Goal: Task Accomplishment & Management: Manage account settings

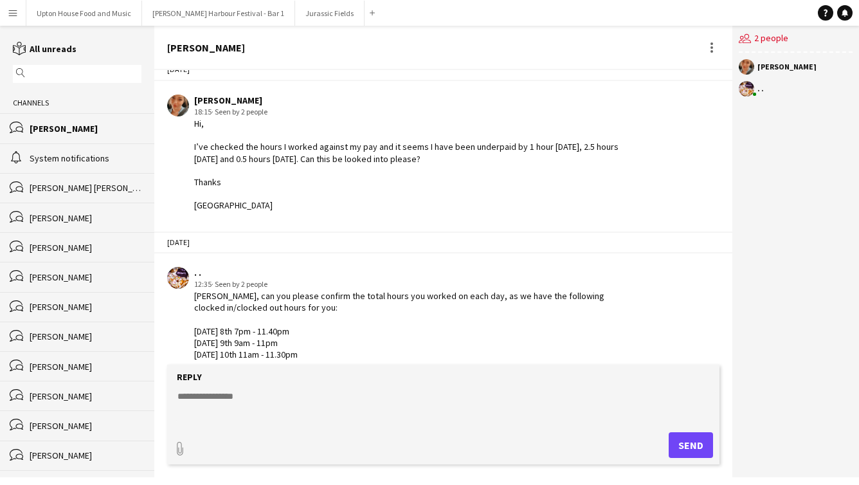
click at [57, 73] on input "text" at bounding box center [83, 74] width 110 height 12
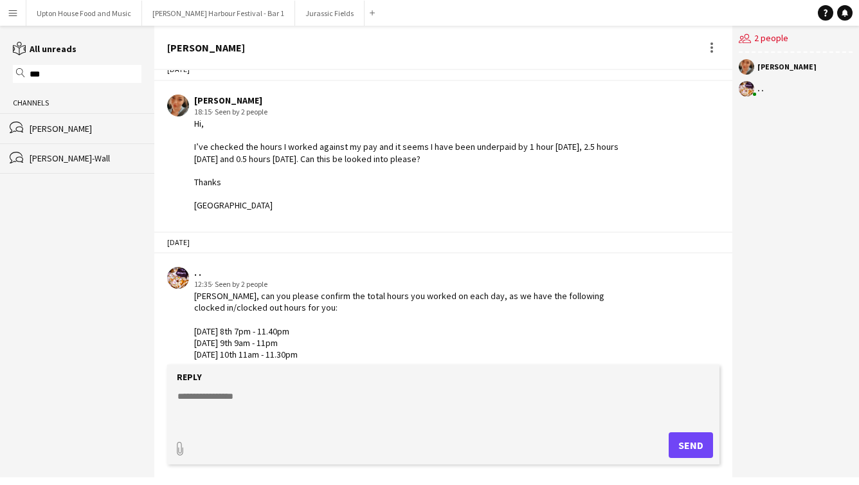
type input "****"
click at [69, 75] on input "****" at bounding box center [83, 74] width 110 height 12
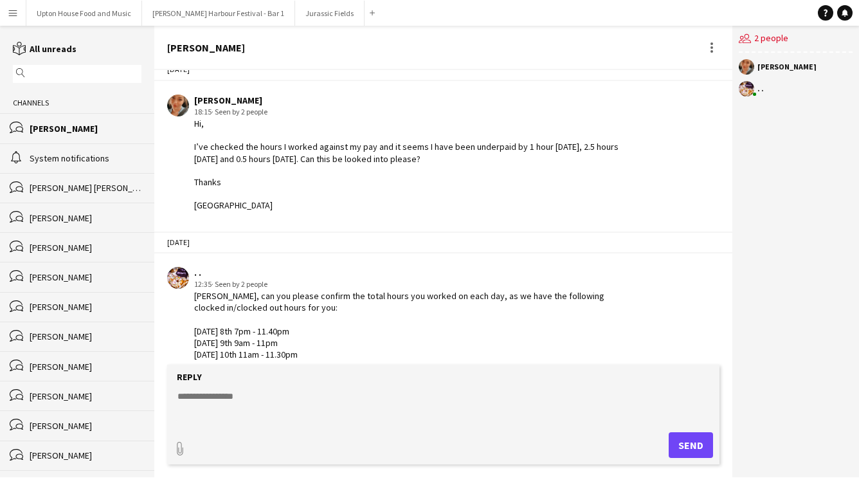
click at [8, 12] on app-icon "Menu" at bounding box center [13, 13] width 10 height 10
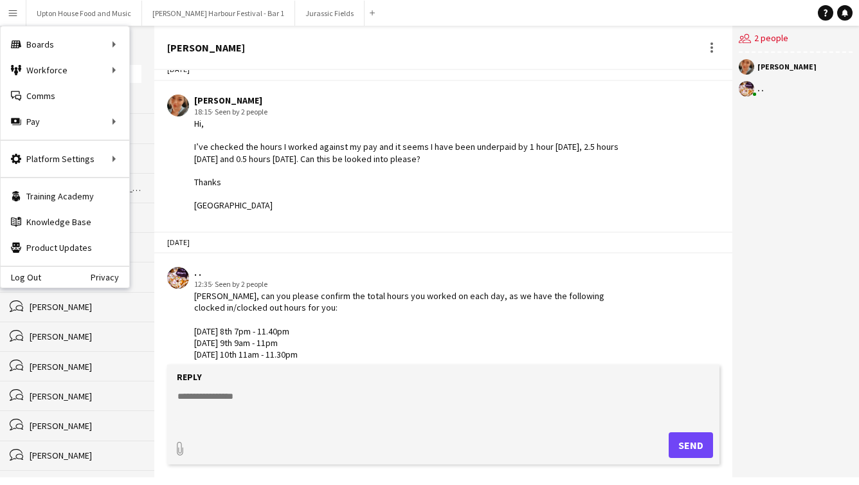
click at [428, 23] on app-navbar "Menu Boards Boards Boards All jobs Status Workforce Workforce My Workforce Recr…" at bounding box center [429, 13] width 859 height 26
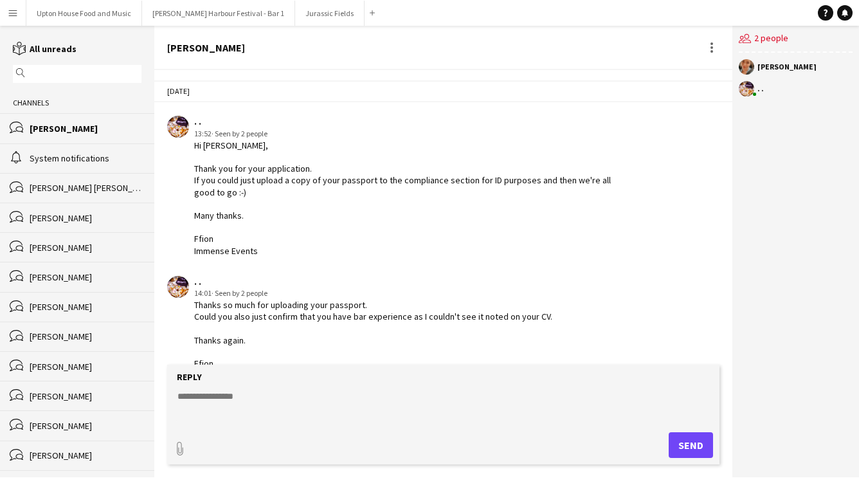
click at [18, 15] on button "Menu" at bounding box center [13, 13] width 26 height 26
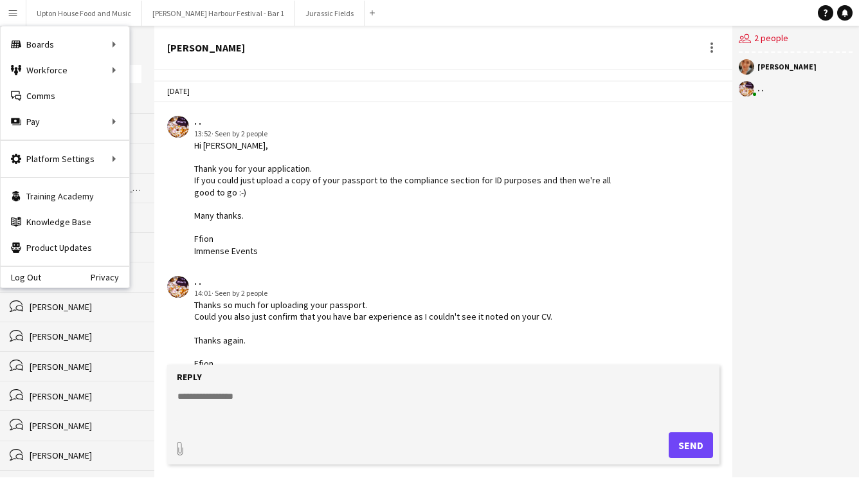
click at [390, 208] on div "Hi [PERSON_NAME], Thank you for your application. If you could just upload a co…" at bounding box center [411, 198] width 435 height 117
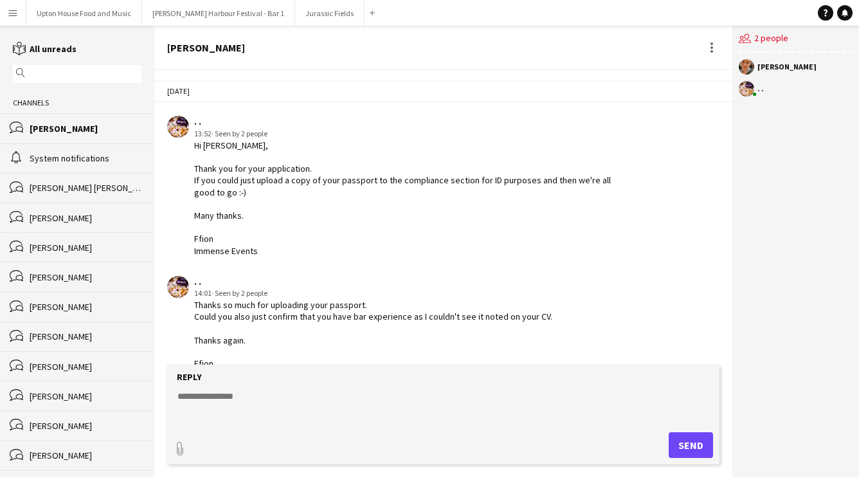
click at [14, 12] on app-icon "Menu" at bounding box center [13, 13] width 10 height 10
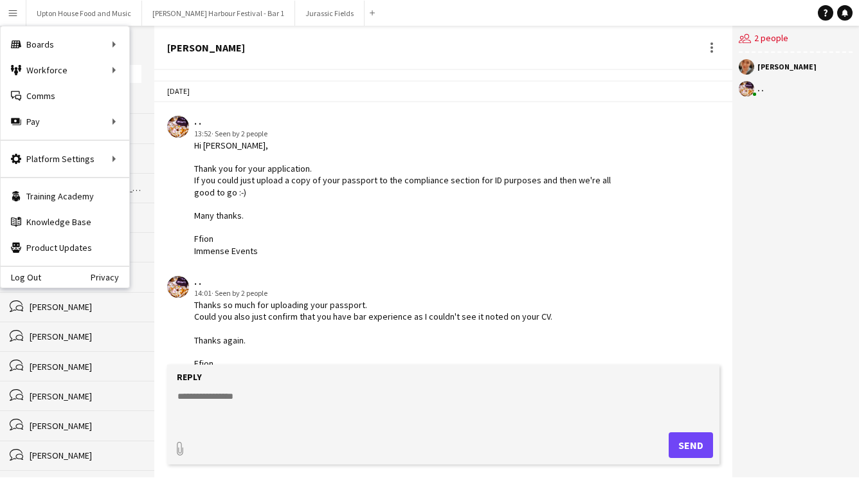
click at [402, 179] on div "Hi [PERSON_NAME], Thank you for your application. If you could just upload a co…" at bounding box center [411, 198] width 435 height 117
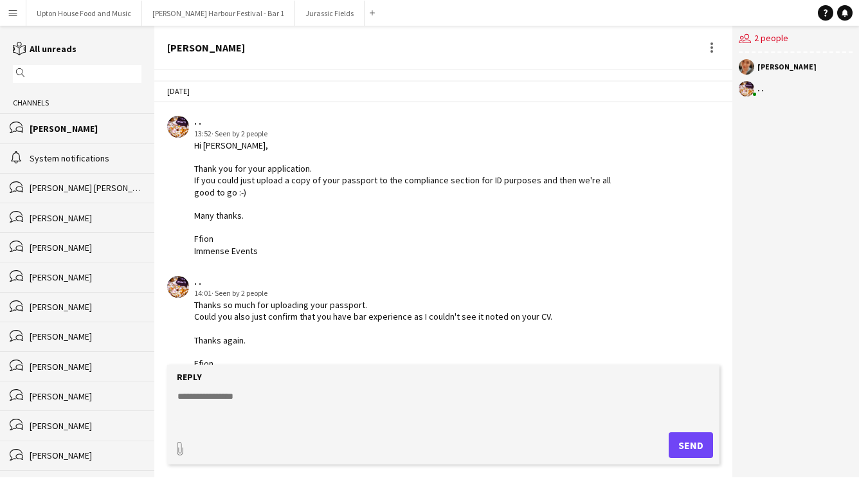
click at [354, 183] on div "Hi [PERSON_NAME], Thank you for your application. If you could just upload a co…" at bounding box center [411, 198] width 435 height 117
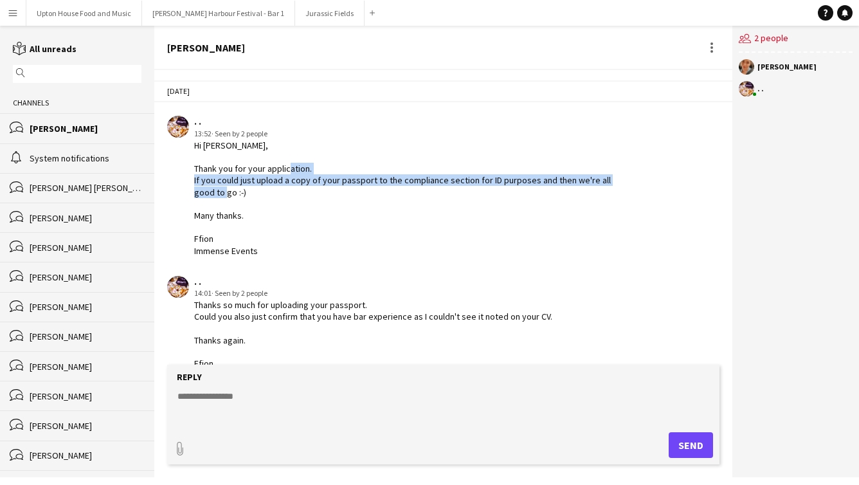
click at [354, 183] on div "Hi [PERSON_NAME], Thank you for your application. If you could just upload a co…" at bounding box center [411, 198] width 435 height 117
click at [303, 204] on div "Hi [PERSON_NAME], Thank you for your application. If you could just upload a co…" at bounding box center [411, 198] width 435 height 117
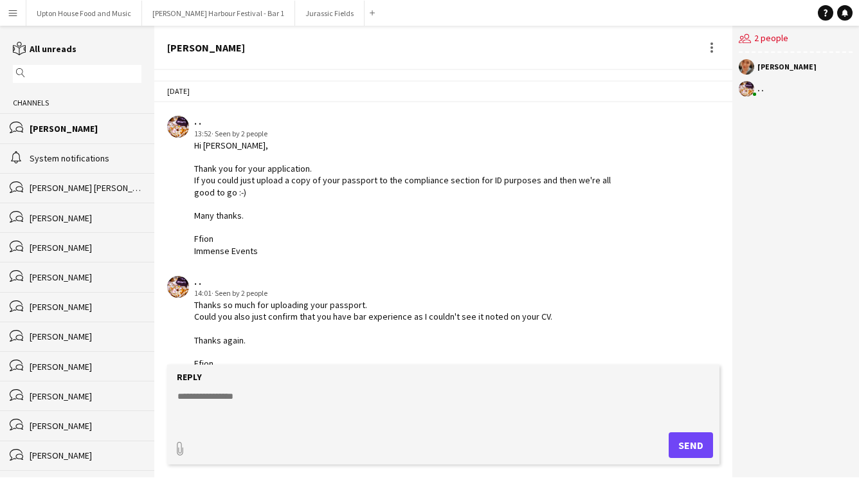
click at [17, 23] on button "Menu" at bounding box center [13, 13] width 26 height 26
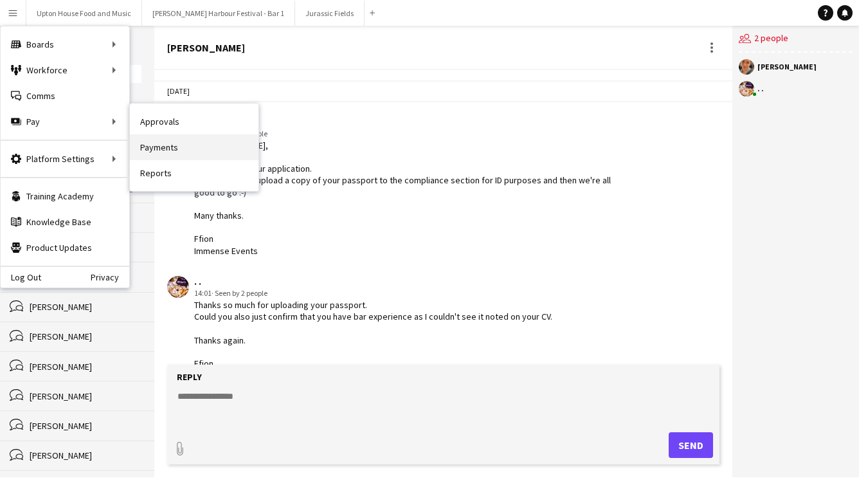
click at [158, 147] on link "Payments" at bounding box center [194, 147] width 129 height 26
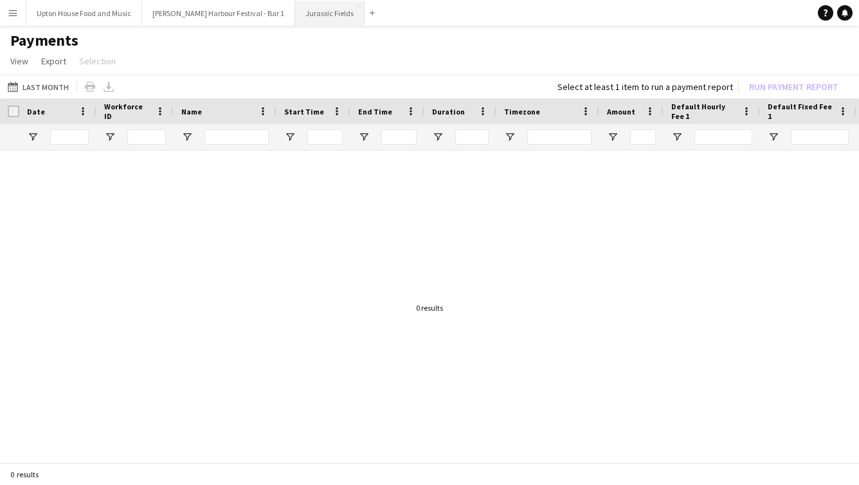
click at [295, 10] on button "Jurassic Fields Close" at bounding box center [329, 13] width 69 height 25
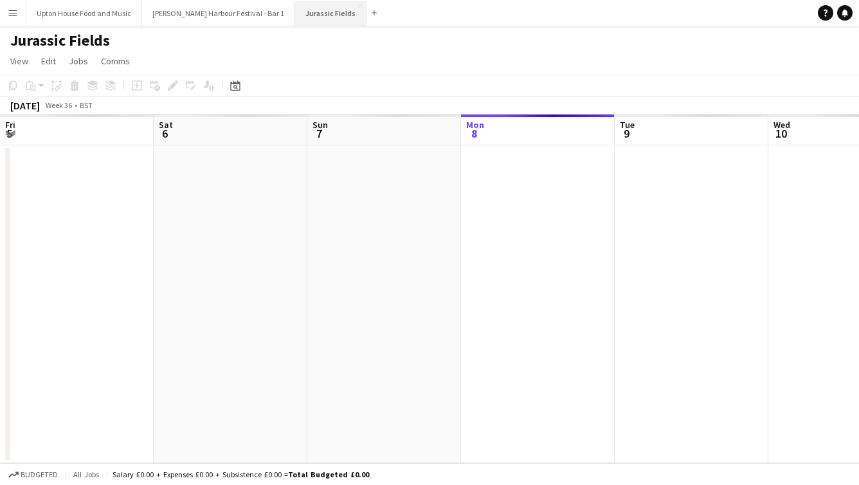
scroll to position [0, 307]
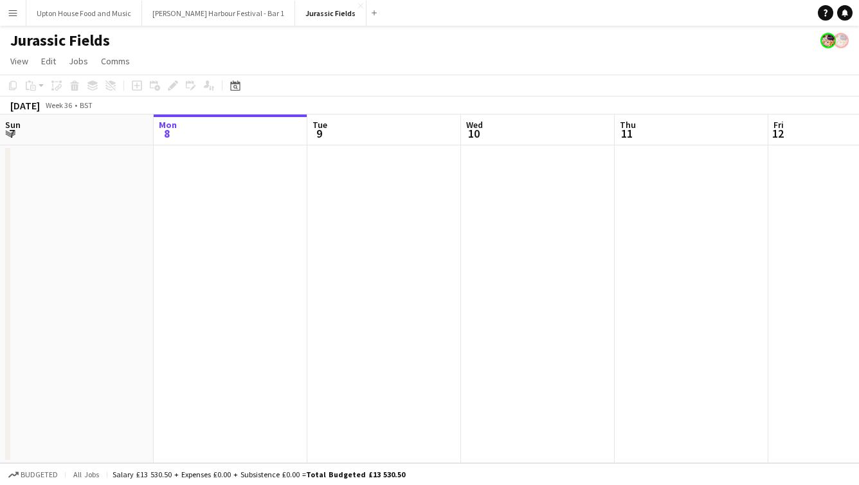
click at [22, 6] on button "Menu" at bounding box center [13, 13] width 26 height 26
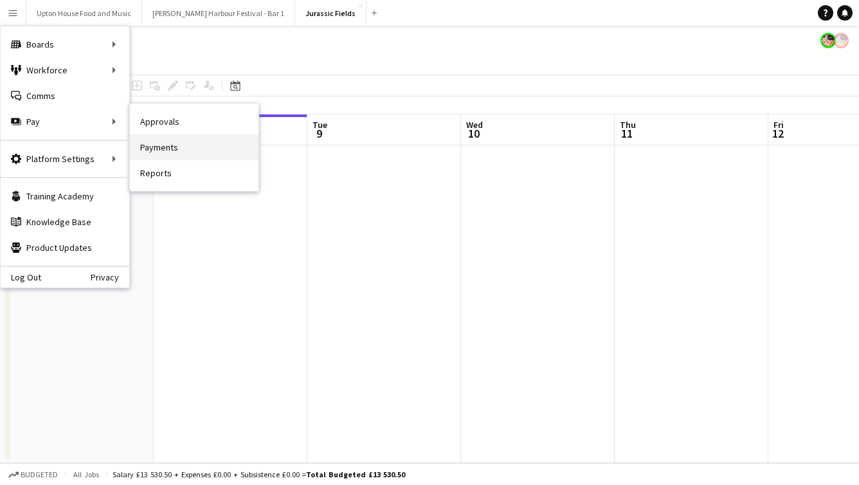
click at [157, 150] on link "Payments" at bounding box center [194, 147] width 129 height 26
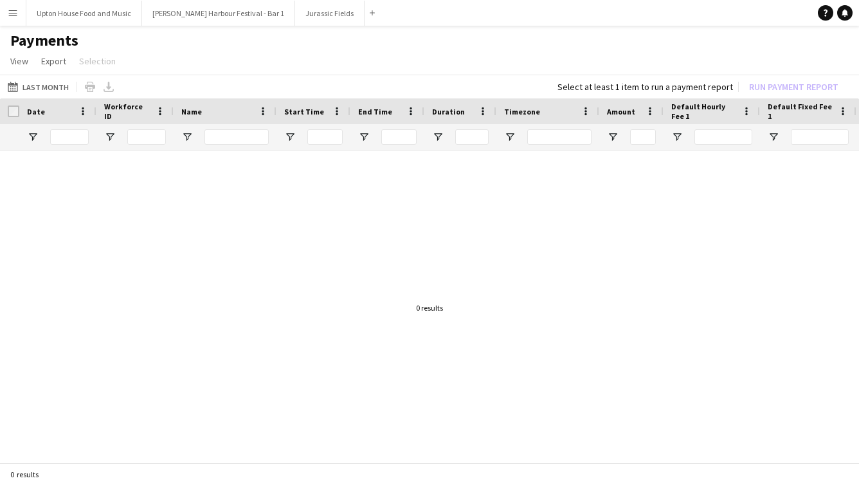
click at [10, 17] on app-icon "Menu" at bounding box center [13, 13] width 10 height 10
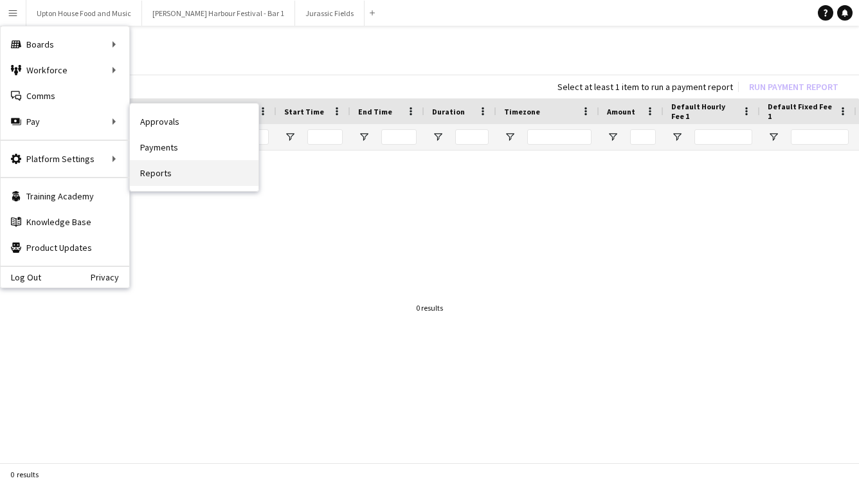
click at [158, 177] on link "Reports" at bounding box center [194, 173] width 129 height 26
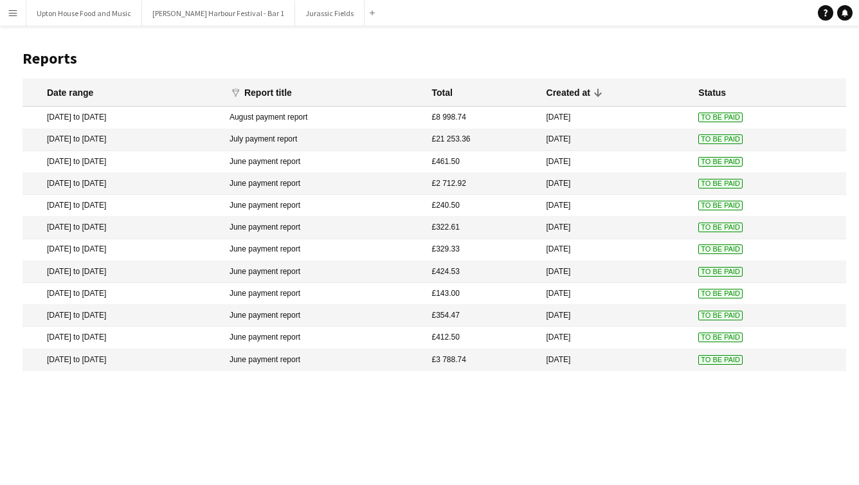
click at [131, 361] on mat-cell "[DATE] to [DATE]" at bounding box center [123, 360] width 201 height 22
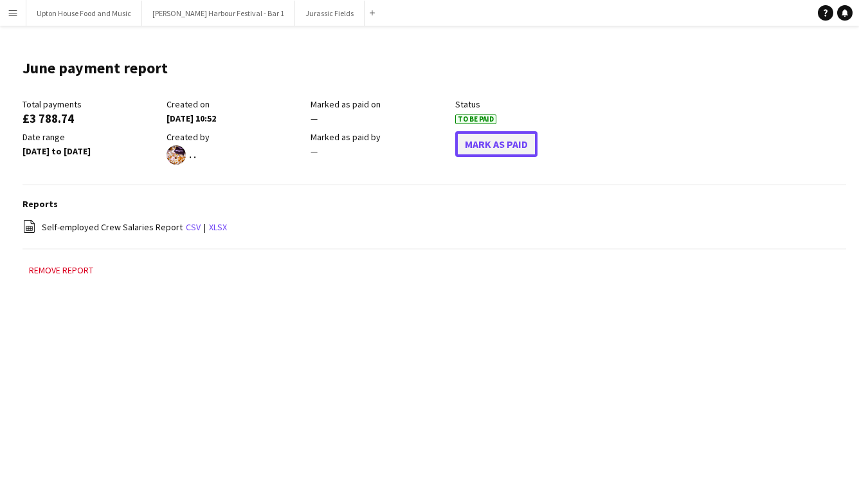
click at [505, 143] on button "Mark As Paid" at bounding box center [496, 144] width 82 height 26
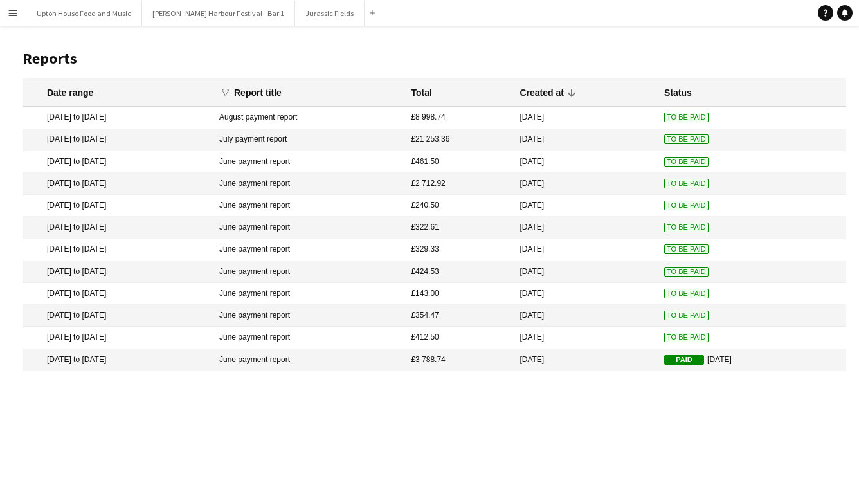
click at [213, 340] on mat-cell "[DATE] to [DATE]" at bounding box center [118, 338] width 190 height 22
click at [204, 338] on mat-cell "[DATE] to [DATE]" at bounding box center [118, 338] width 190 height 22
click at [198, 339] on mat-cell "[DATE] to [DATE]" at bounding box center [118, 338] width 190 height 22
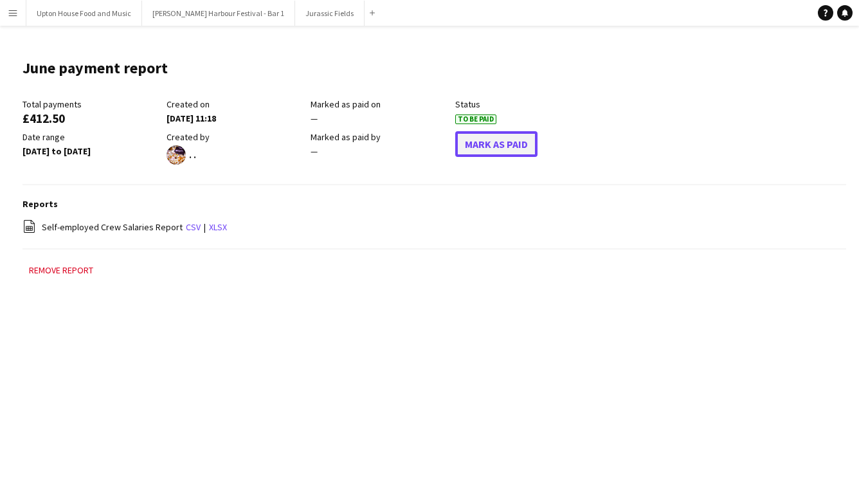
click at [473, 149] on button "Mark As Paid" at bounding box center [496, 144] width 82 height 26
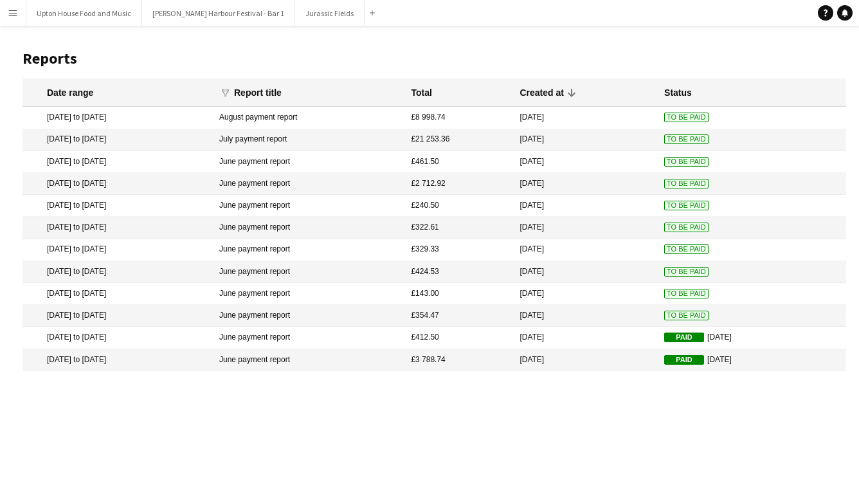
click at [167, 313] on mat-cell "[DATE] to [DATE]" at bounding box center [118, 316] width 190 height 22
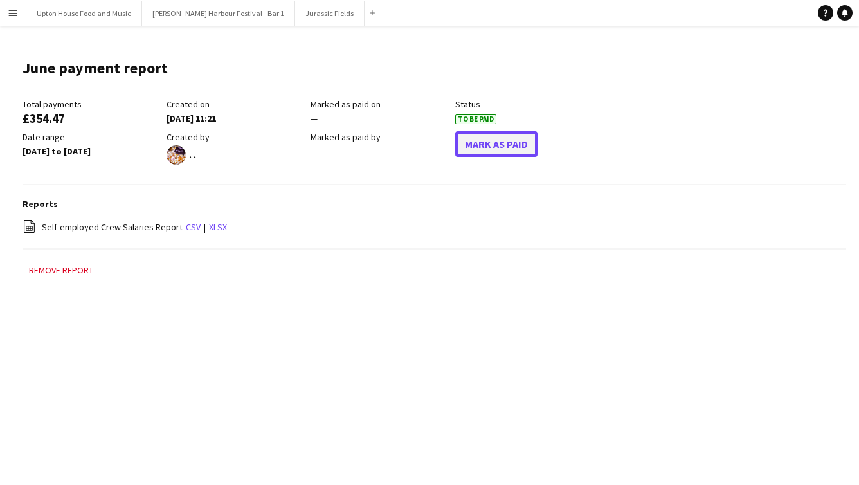
click at [503, 142] on button "Mark As Paid" at bounding box center [496, 144] width 82 height 26
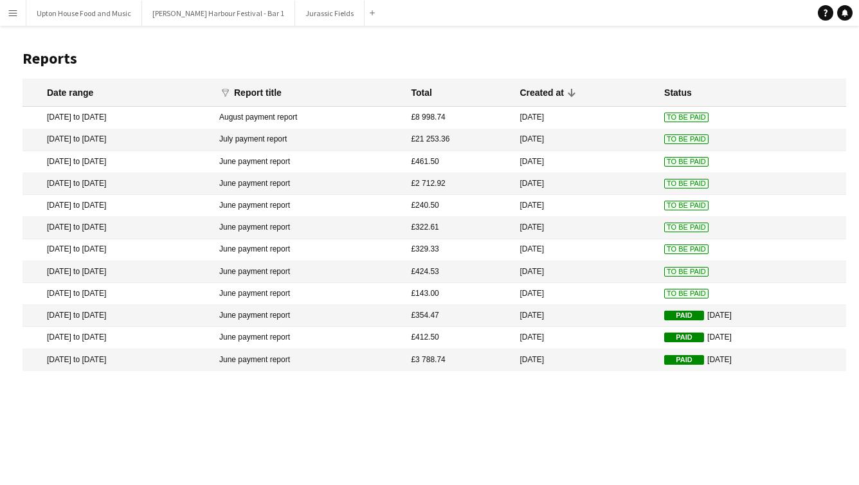
click at [159, 289] on mat-cell "[DATE] to [DATE]" at bounding box center [118, 294] width 190 height 22
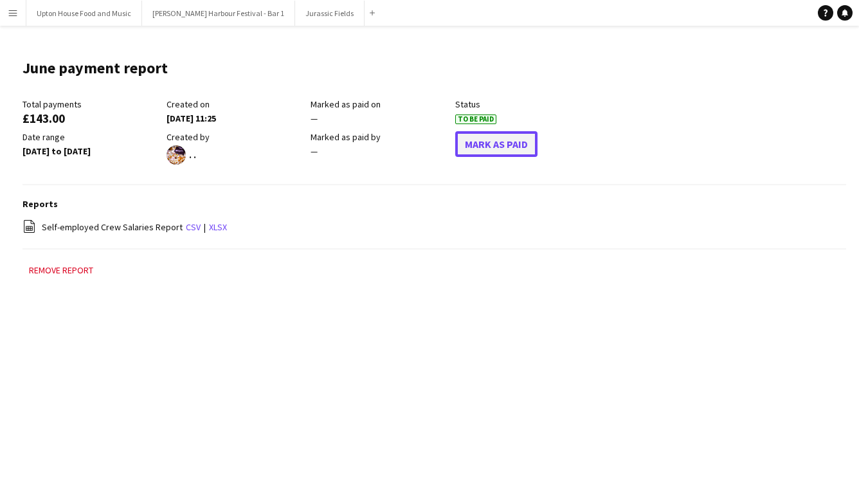
click at [468, 141] on button "Mark As Paid" at bounding box center [496, 144] width 82 height 26
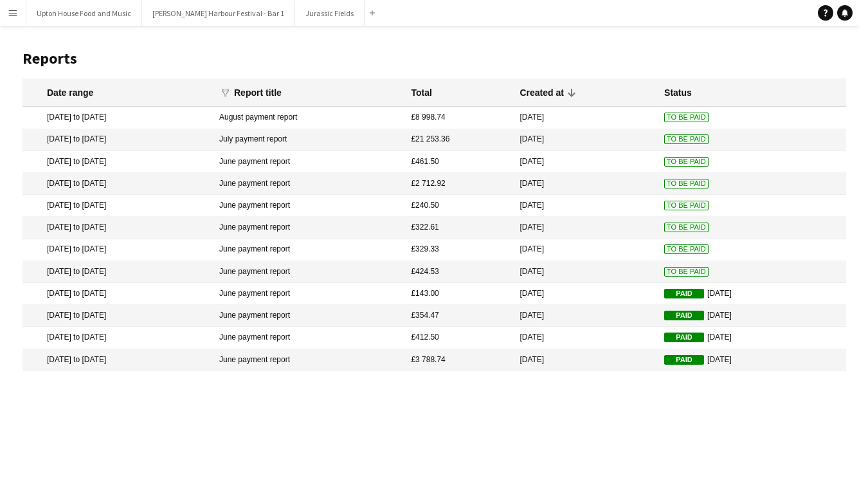
click at [168, 272] on mat-cell "[DATE] to [DATE]" at bounding box center [118, 272] width 190 height 22
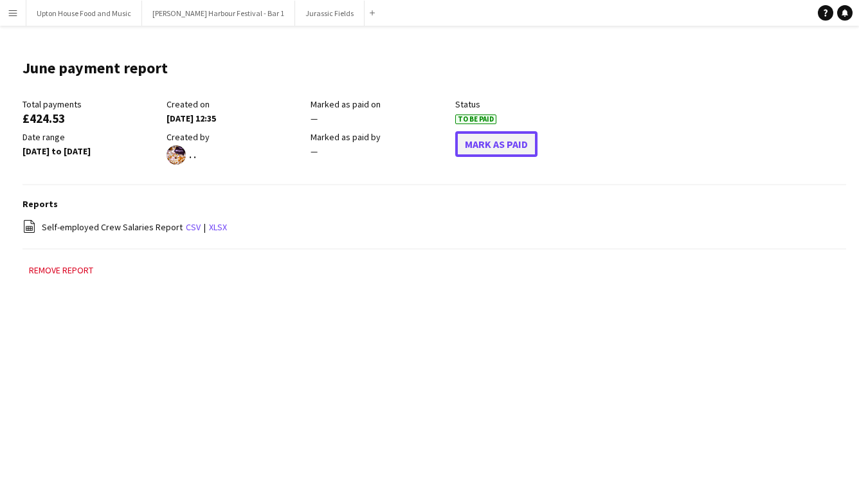
click at [498, 145] on button "Mark As Paid" at bounding box center [496, 144] width 82 height 26
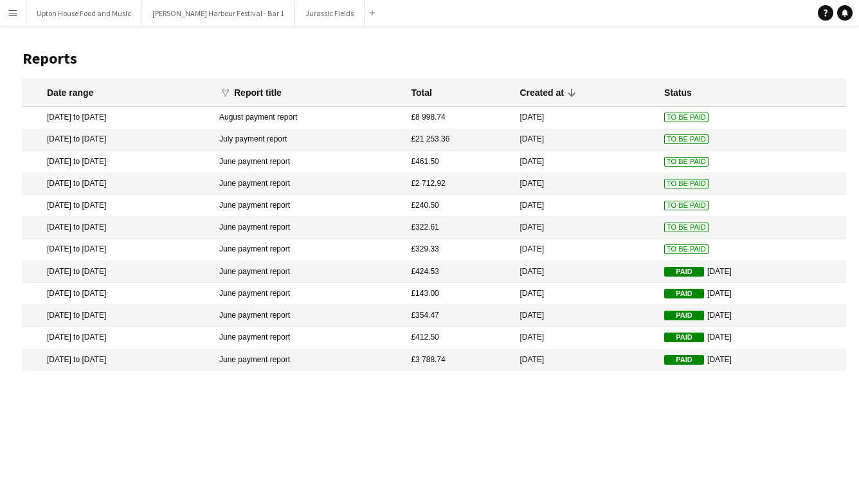
click at [202, 248] on mat-cell "[DATE] to [DATE]" at bounding box center [118, 250] width 190 height 22
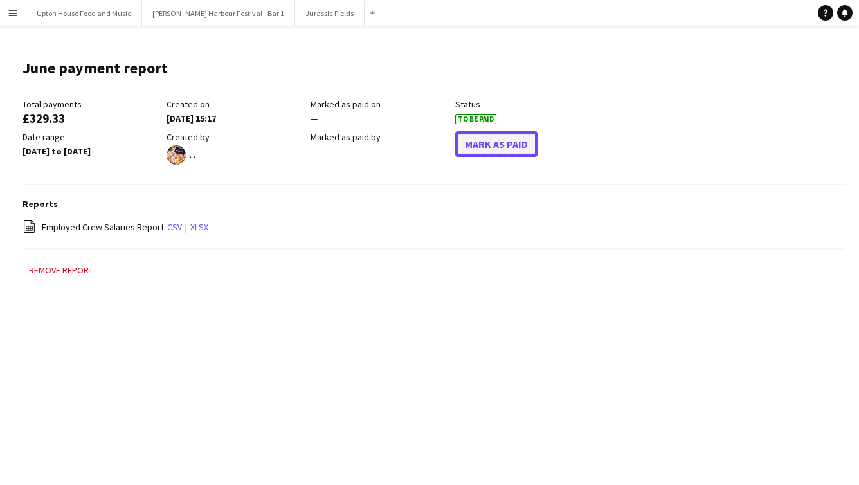
click at [510, 137] on button "Mark As Paid" at bounding box center [496, 144] width 82 height 26
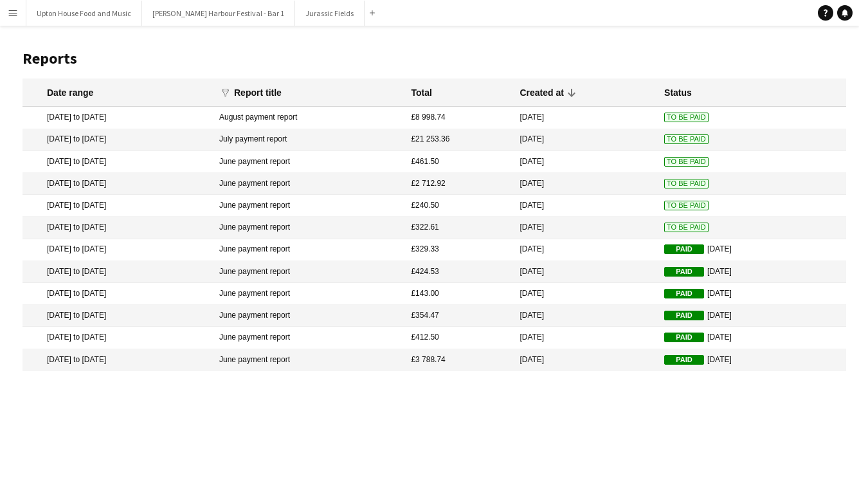
click at [212, 228] on mat-cell "[DATE] to [DATE]" at bounding box center [118, 228] width 190 height 22
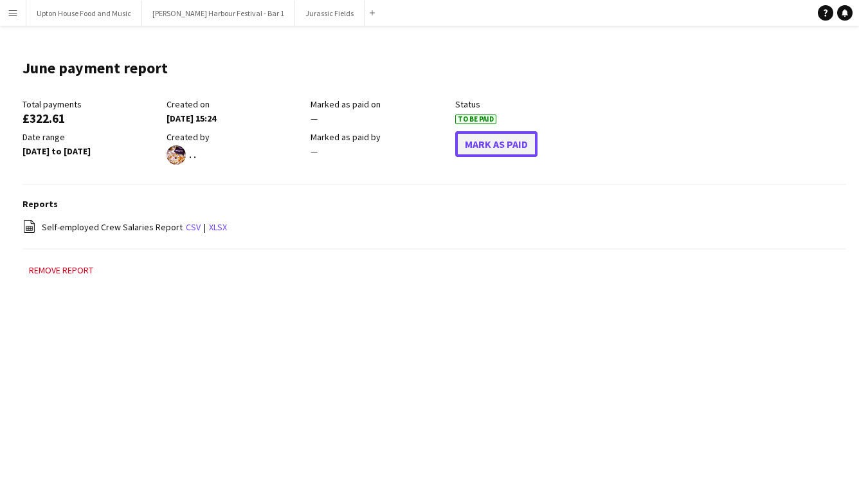
click at [477, 149] on button "Mark As Paid" at bounding box center [496, 144] width 82 height 26
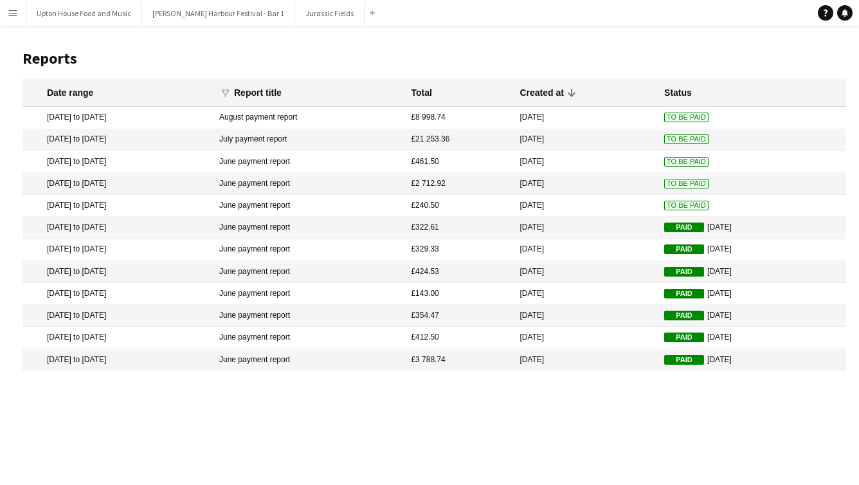
click at [203, 206] on mat-cell "[DATE] to [DATE]" at bounding box center [118, 206] width 190 height 22
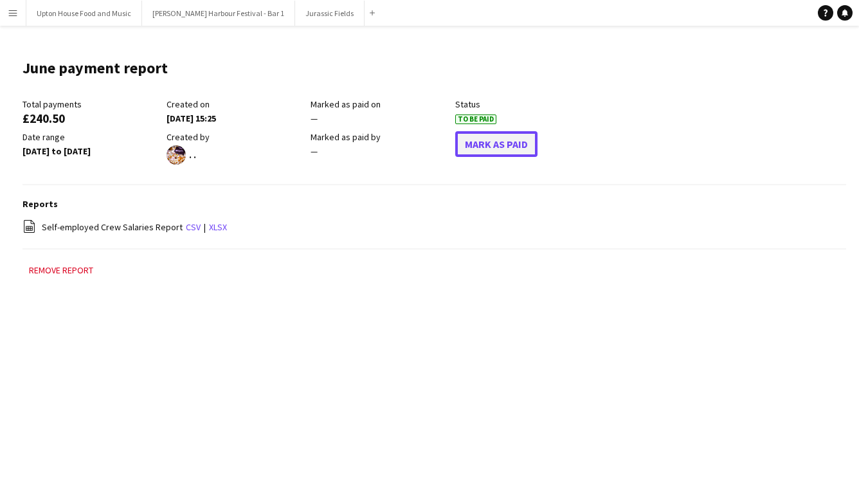
click at [484, 140] on button "Mark As Paid" at bounding box center [496, 144] width 82 height 26
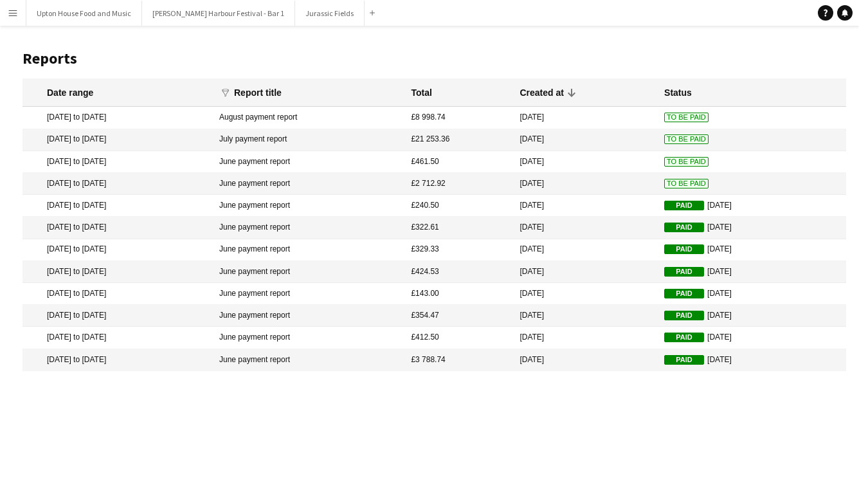
click at [192, 181] on mat-cell "[DATE] to [DATE]" at bounding box center [118, 184] width 190 height 22
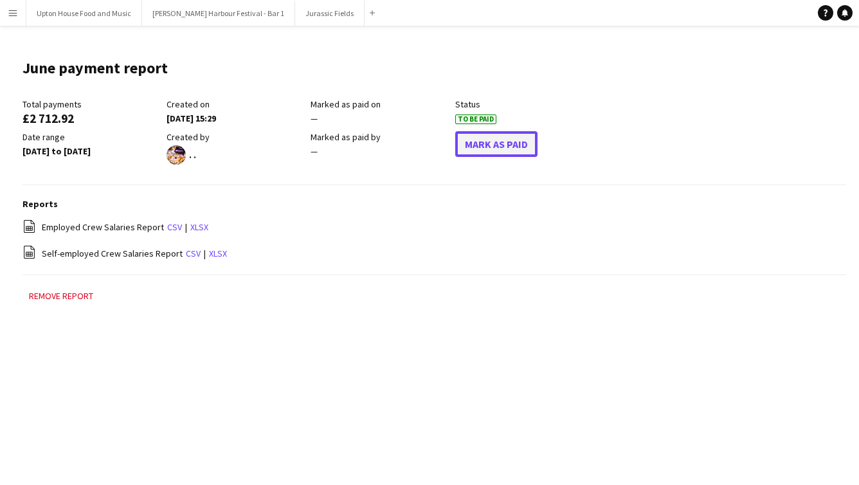
click at [482, 148] on button "Mark As Paid" at bounding box center [496, 144] width 82 height 26
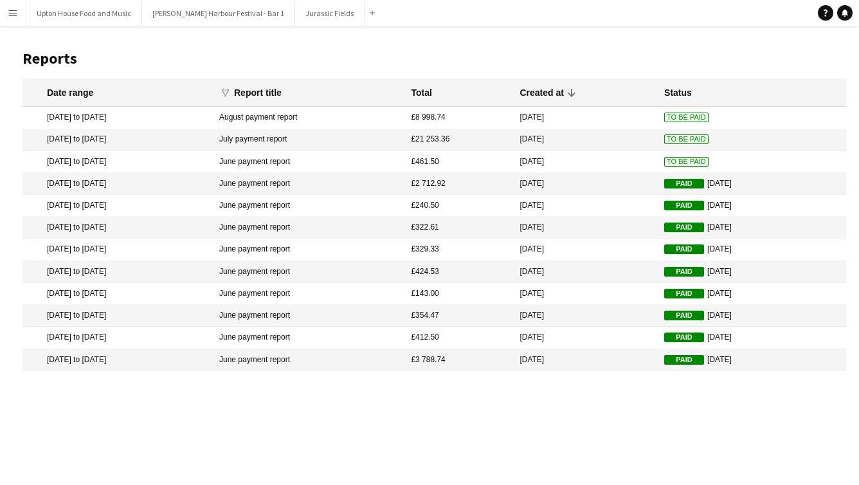
click at [167, 162] on mat-cell "[DATE] to [DATE]" at bounding box center [118, 162] width 190 height 22
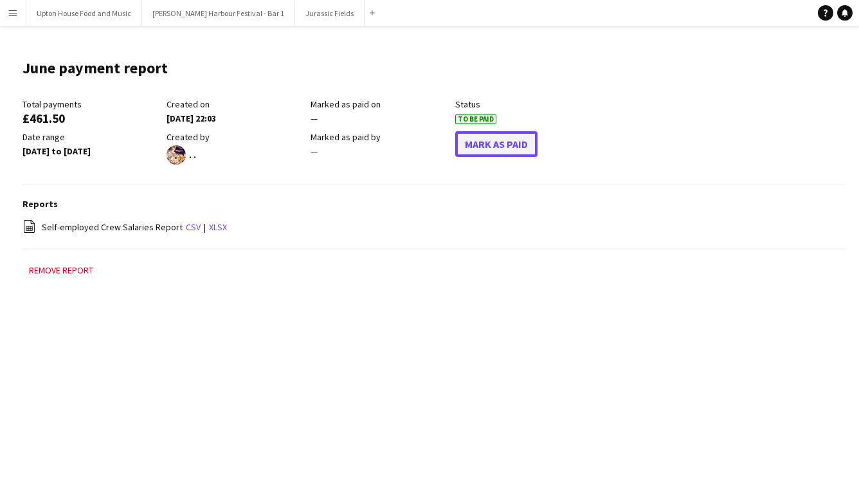
click at [485, 145] on button "Mark As Paid" at bounding box center [496, 144] width 82 height 26
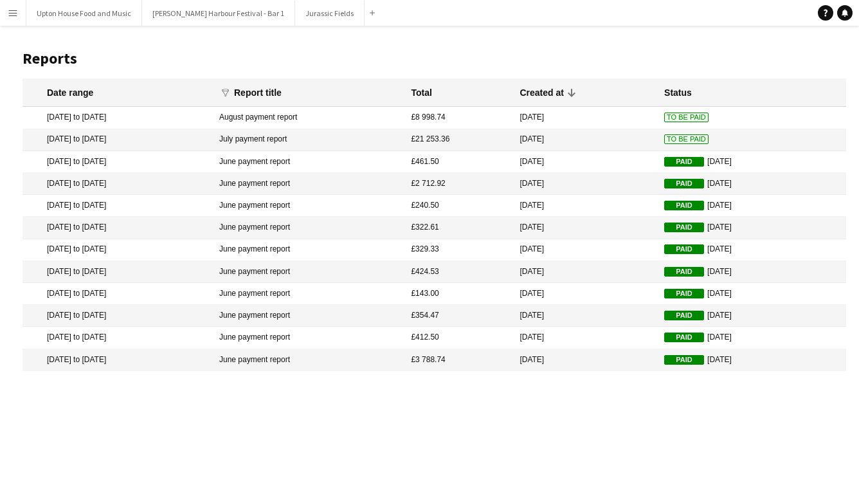
click at [165, 140] on mat-cell "[DATE] to [DATE]" at bounding box center [118, 140] width 190 height 22
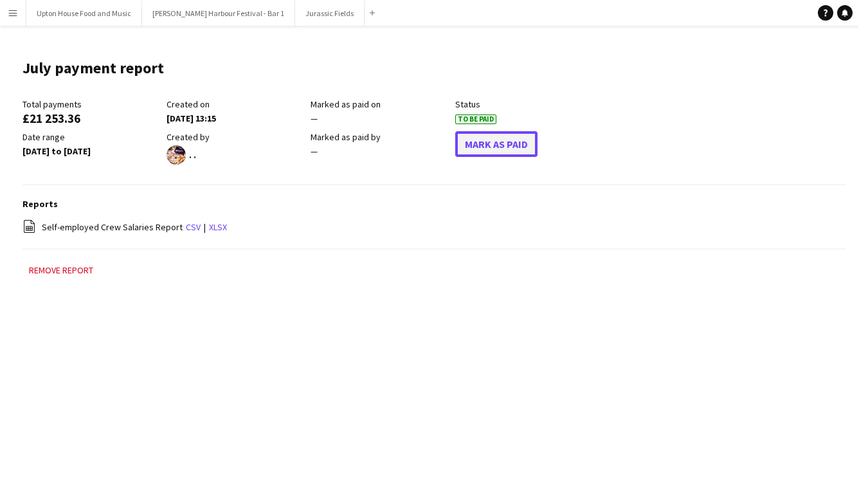
click at [491, 145] on button "Mark As Paid" at bounding box center [496, 144] width 82 height 26
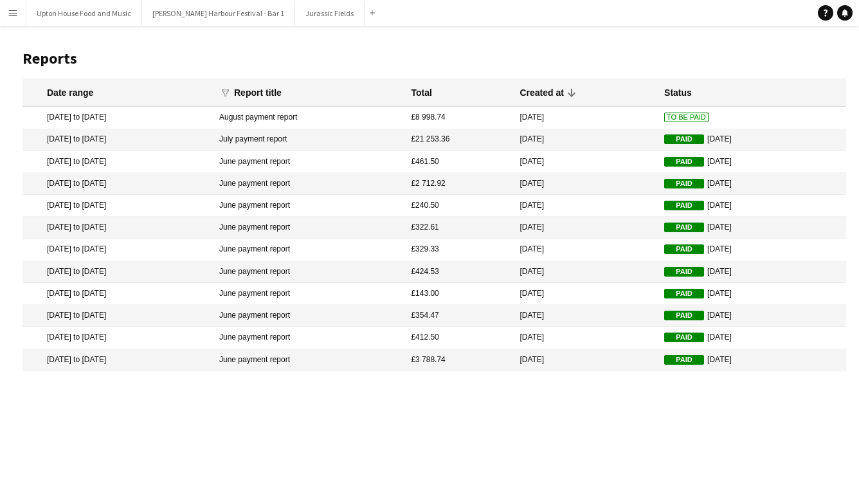
click at [233, 61] on h1 "Reports" at bounding box center [435, 58] width 824 height 19
